Goal: Information Seeking & Learning: Learn about a topic

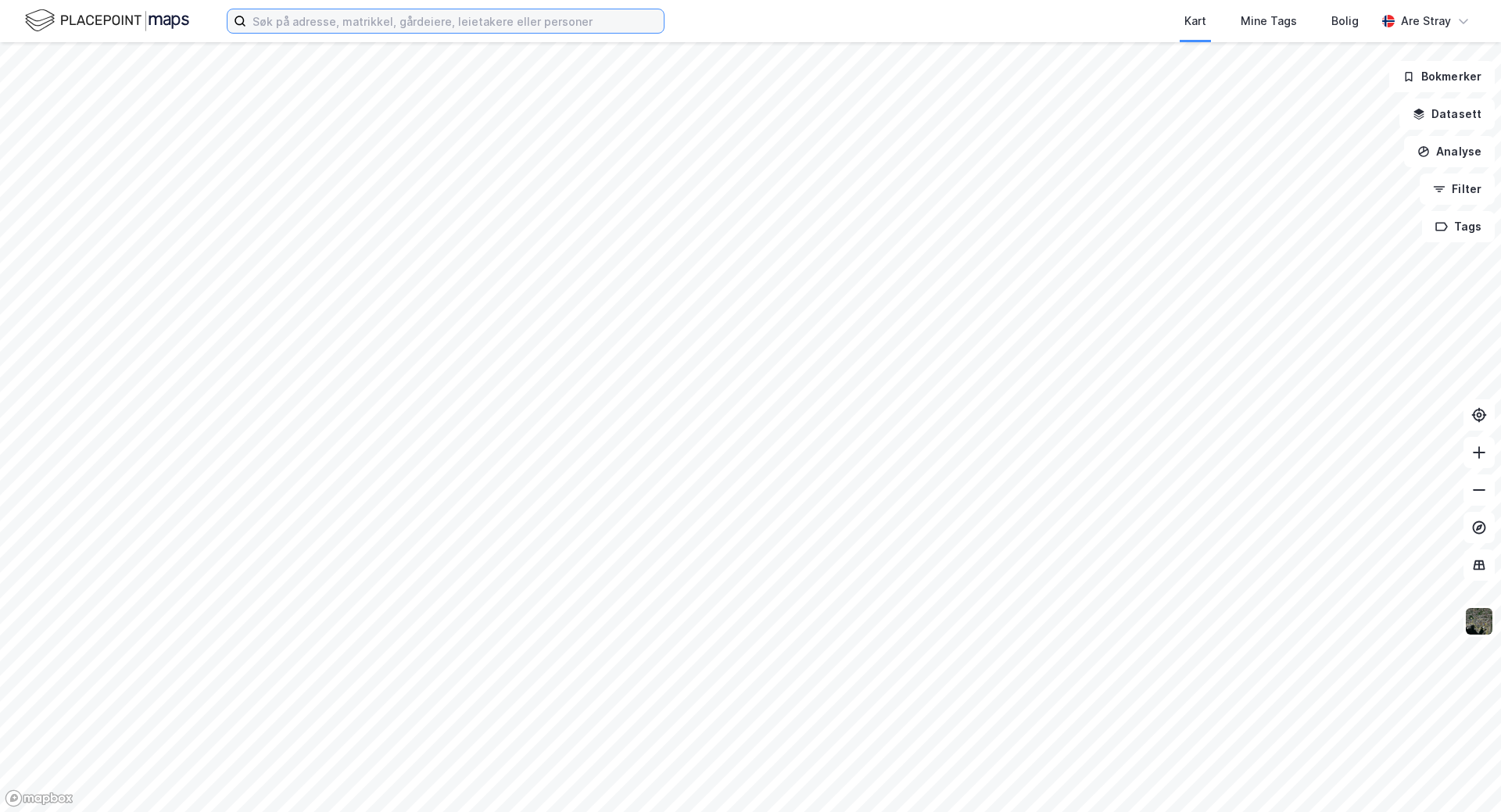
click at [330, 20] on input at bounding box center [455, 21] width 417 height 23
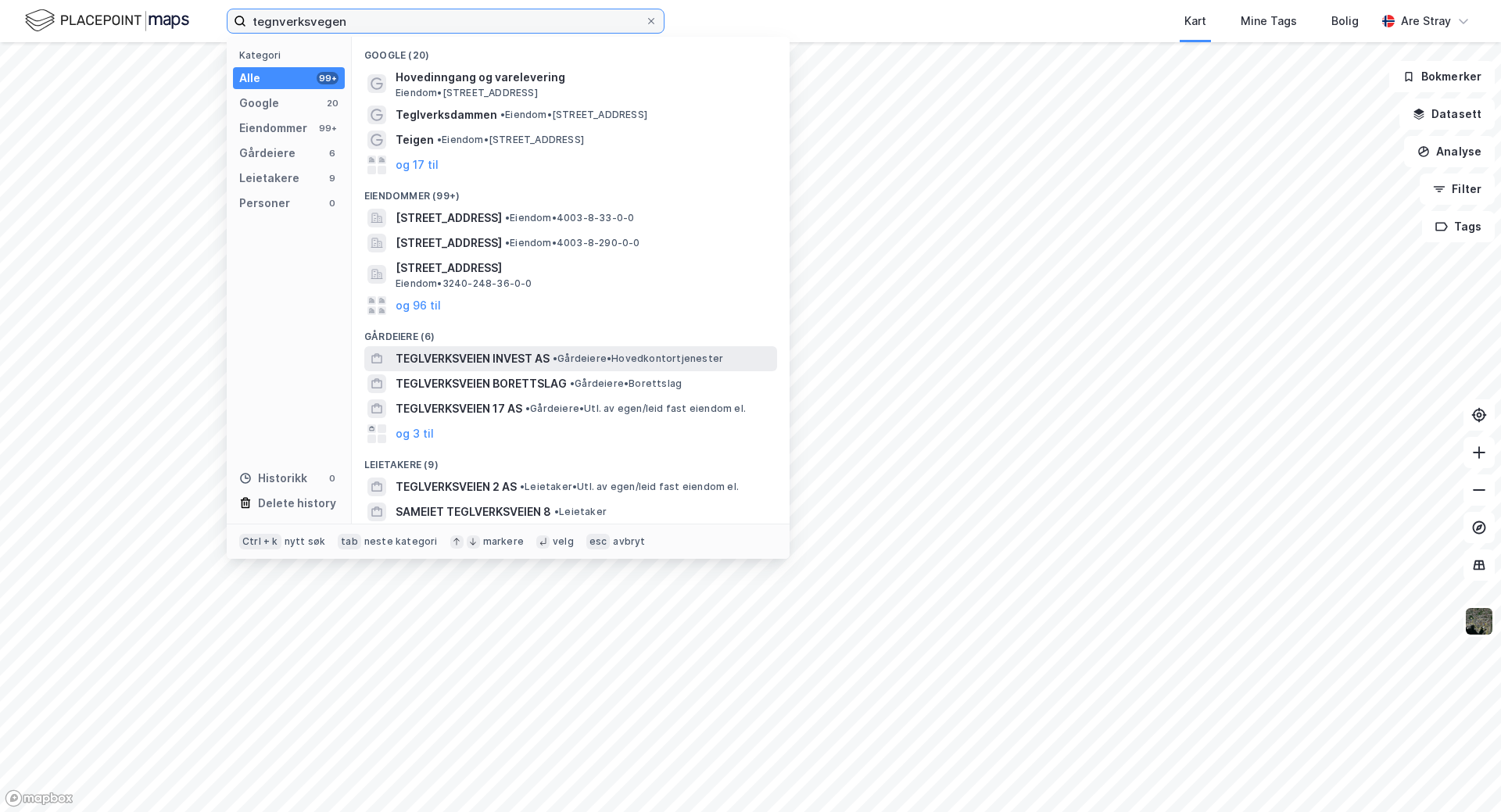
type input "tegnverksvegen"
click at [439, 367] on span "TEGLVERKSVEIEN INVEST AS" at bounding box center [473, 359] width 154 height 19
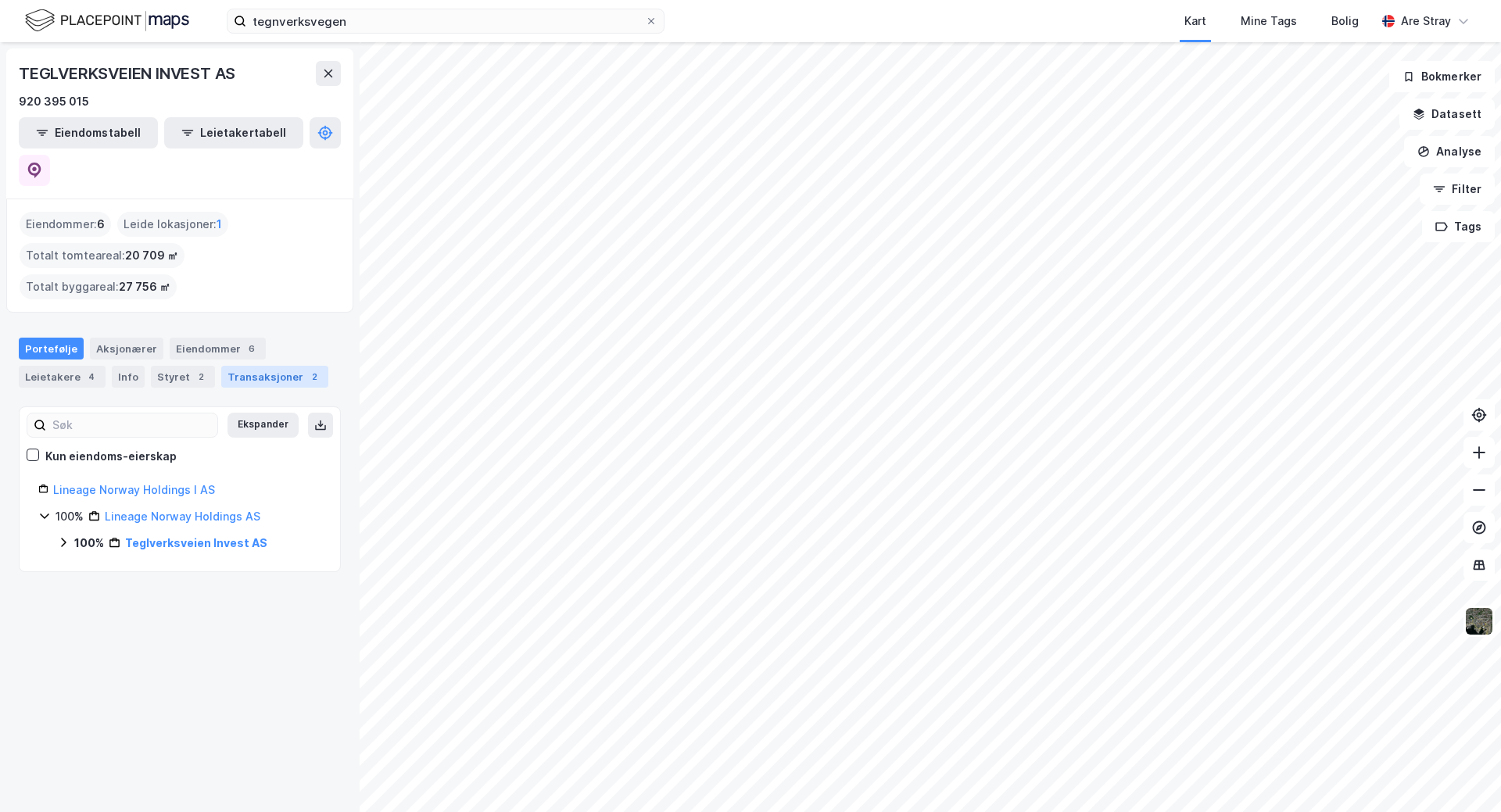
click at [258, 366] on div "Transaksjoner 2" at bounding box center [275, 377] width 107 height 22
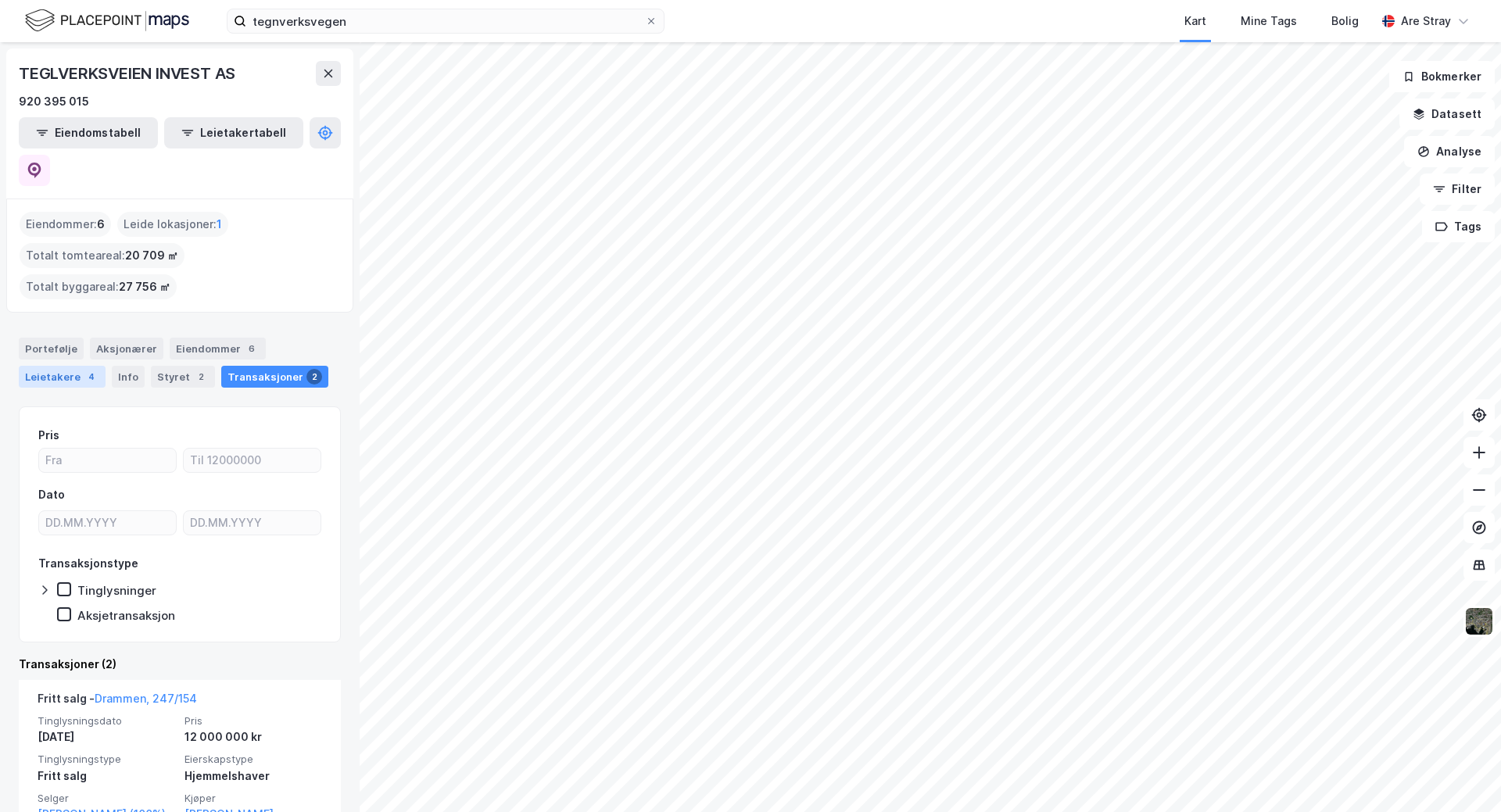
click at [73, 366] on div "Leietakere 4" at bounding box center [62, 377] width 87 height 22
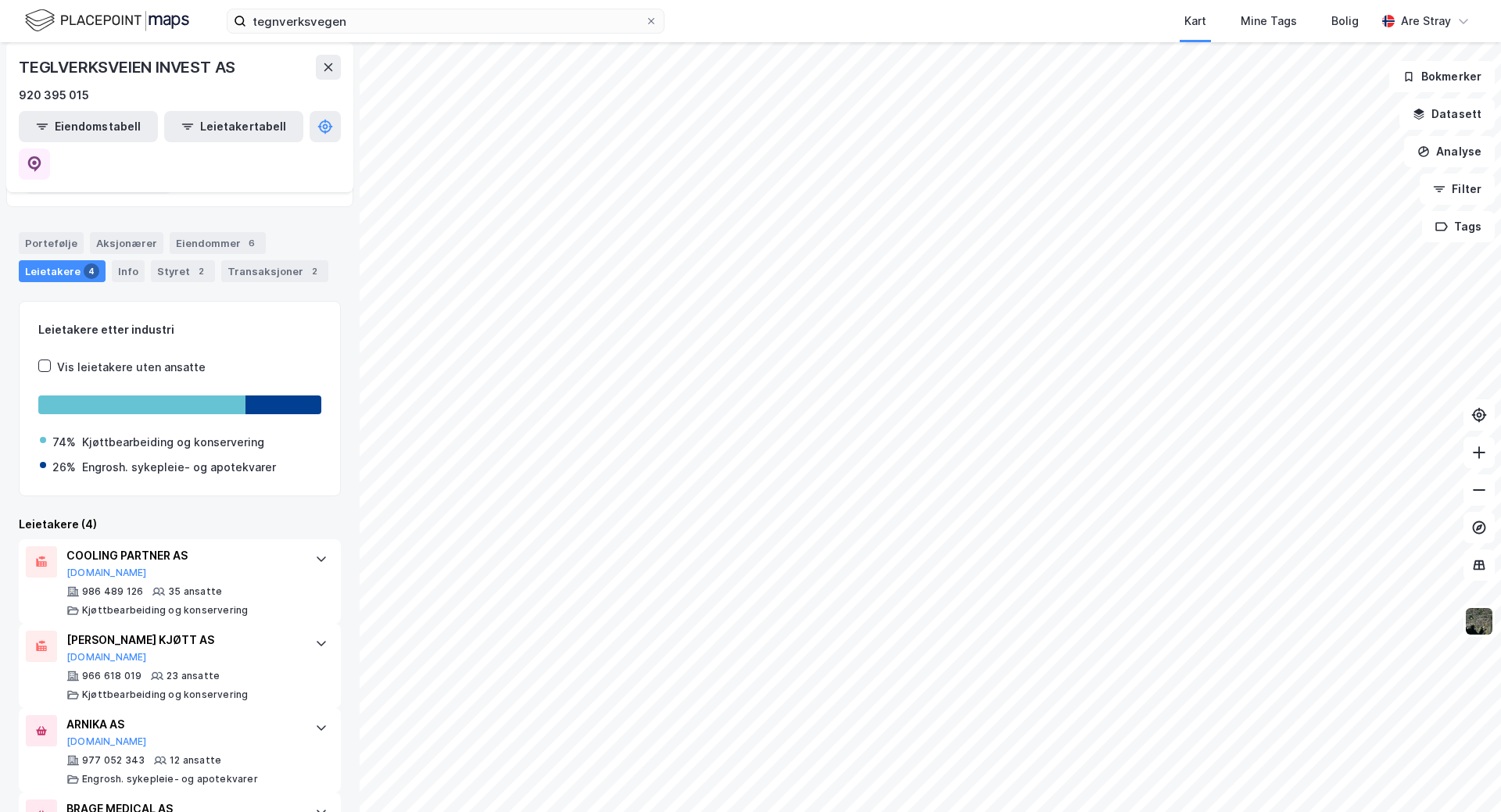
scroll to position [121, 0]
